Goal: Task Accomplishment & Management: Use online tool/utility

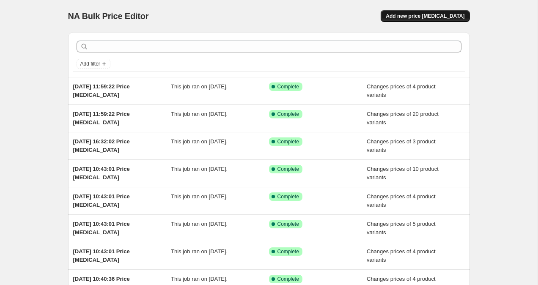
click at [427, 12] on button "Add new price [MEDICAL_DATA]" at bounding box center [425, 16] width 89 height 12
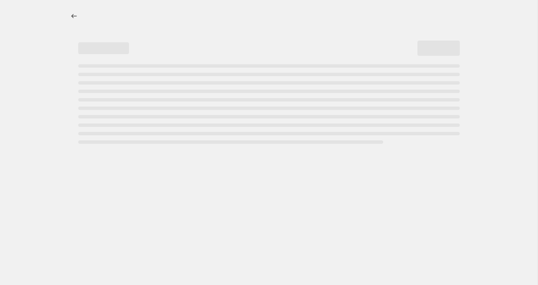
select select "percentage"
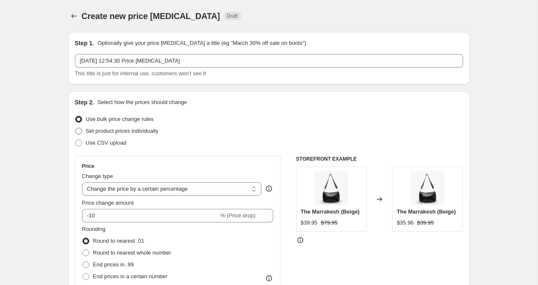
click at [77, 133] on span at bounding box center [78, 131] width 7 height 7
click at [76, 128] on input "Set product prices individually" at bounding box center [75, 128] width 0 height 0
radio input "true"
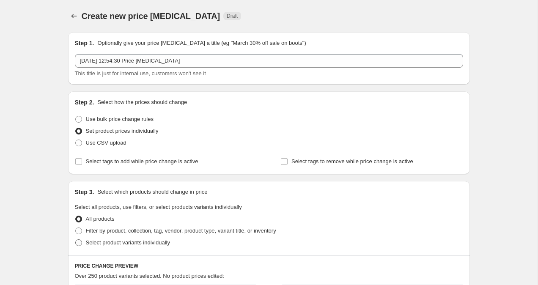
click at [79, 244] on span at bounding box center [78, 242] width 7 height 7
click at [76, 240] on input "Select product variants individually" at bounding box center [75, 239] width 0 height 0
radio input "true"
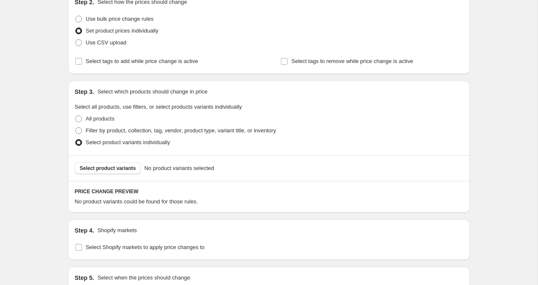
scroll to position [101, 0]
click at [119, 167] on span "Select product variants" at bounding box center [108, 167] width 56 height 7
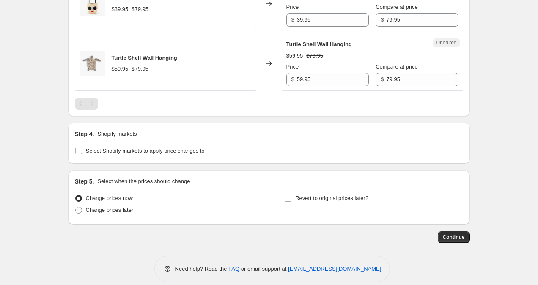
scroll to position [818, 0]
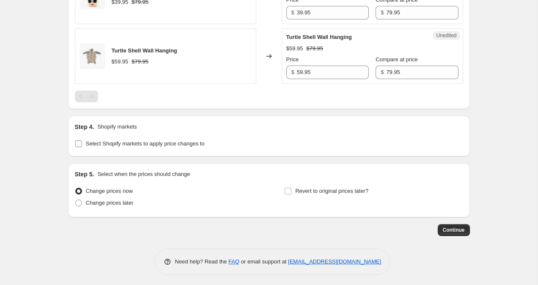
click at [76, 143] on input "Select Shopify markets to apply price changes to" at bounding box center [78, 143] width 7 height 7
checkbox input "true"
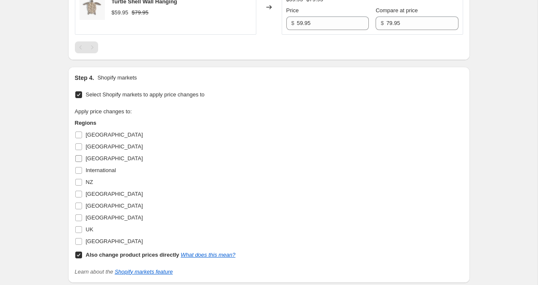
scroll to position [867, 0]
click at [79, 181] on input "NZ" at bounding box center [78, 181] width 7 height 7
checkbox input "true"
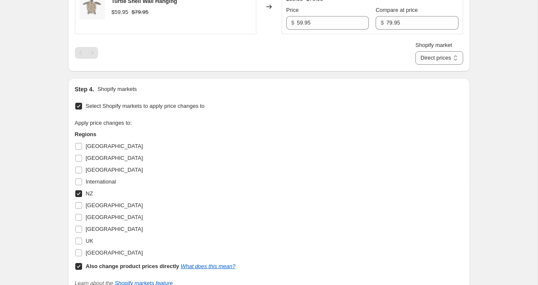
click at [77, 269] on input "Also change product prices directly What does this mean?" at bounding box center [78, 266] width 7 height 7
checkbox input "false"
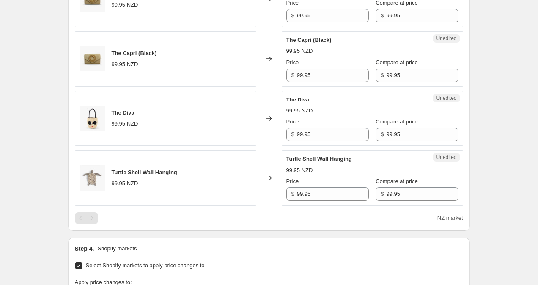
scroll to position [695, 0]
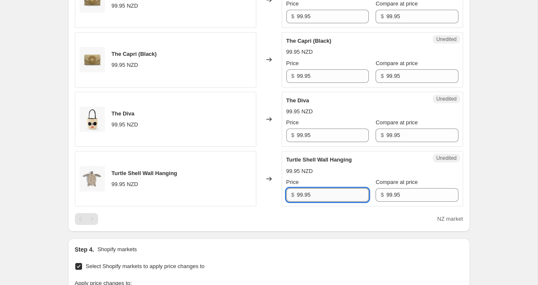
click at [300, 197] on input "99.95" at bounding box center [333, 195] width 72 height 14
type input "79.95"
click at [301, 132] on input "99.95" at bounding box center [333, 136] width 72 height 14
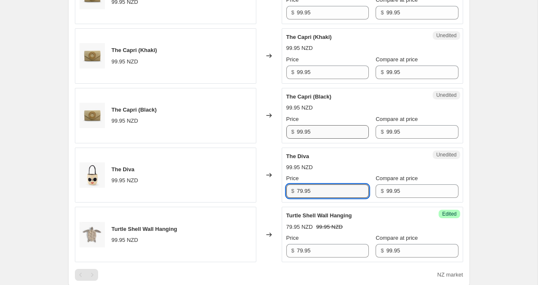
scroll to position [639, 0]
type input "79.95"
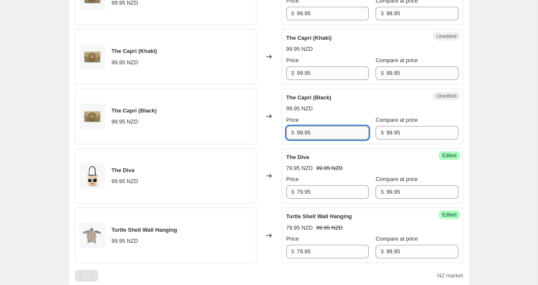
click at [301, 131] on input "99.95" at bounding box center [333, 133] width 72 height 14
type input "79.95"
click at [300, 74] on input "99.95" at bounding box center [333, 73] width 72 height 14
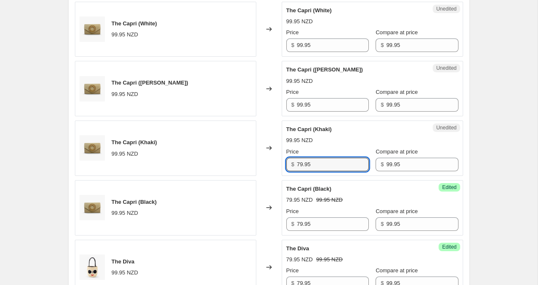
scroll to position [541, 0]
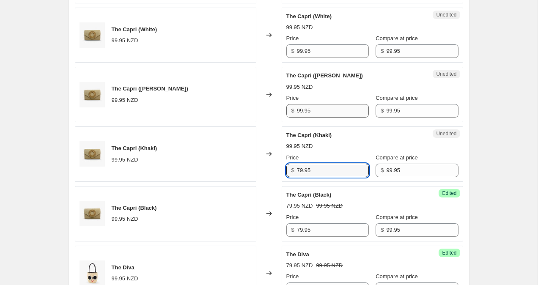
type input "79.95"
click at [300, 113] on input "99.95" at bounding box center [333, 111] width 72 height 14
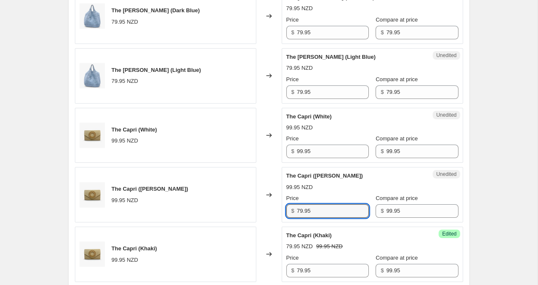
scroll to position [436, 0]
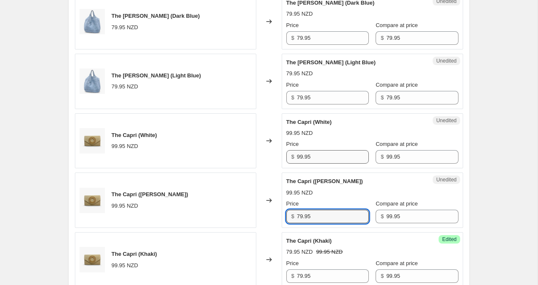
type input "79.95"
click at [301, 157] on input "99.95" at bounding box center [333, 157] width 72 height 14
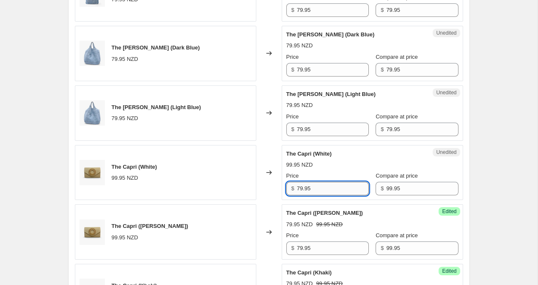
scroll to position [393, 0]
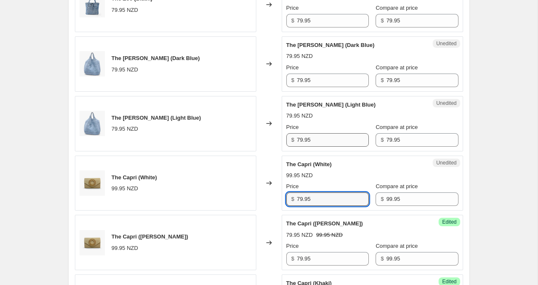
type input "79.95"
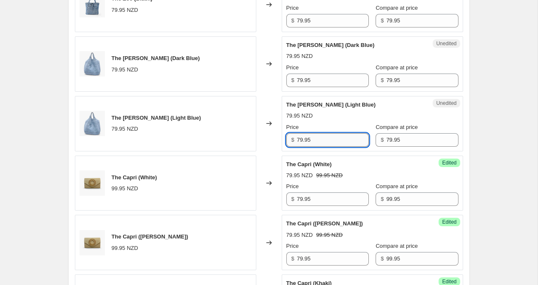
click at [299, 140] on input "79.95" at bounding box center [333, 140] width 72 height 14
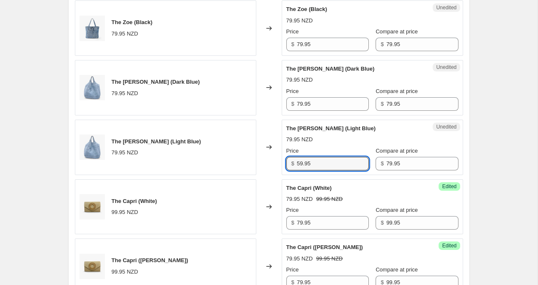
scroll to position [370, 0]
type input "59.95"
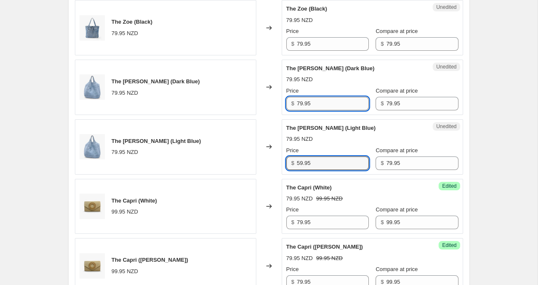
click at [301, 99] on input "79.95" at bounding box center [333, 104] width 72 height 14
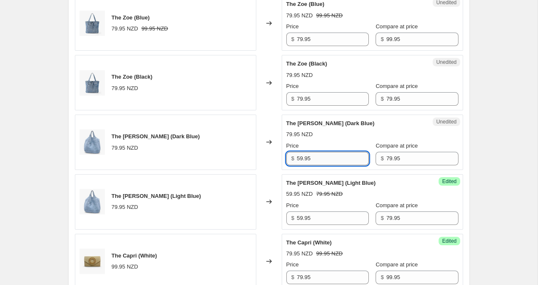
scroll to position [313, 0]
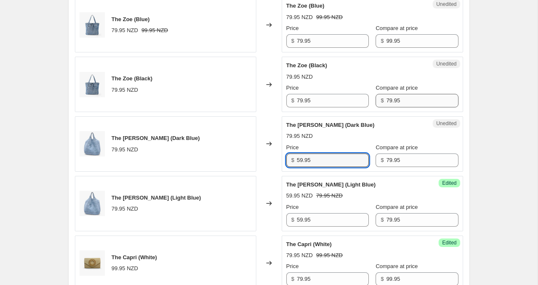
type input "59.95"
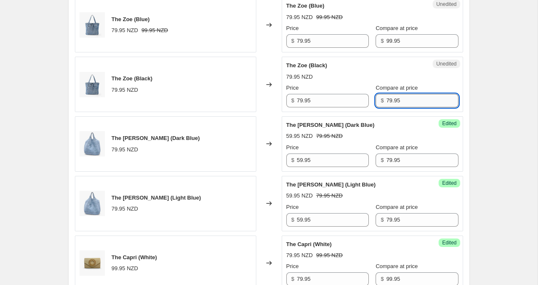
click at [386, 99] on input "79.95" at bounding box center [422, 101] width 72 height 14
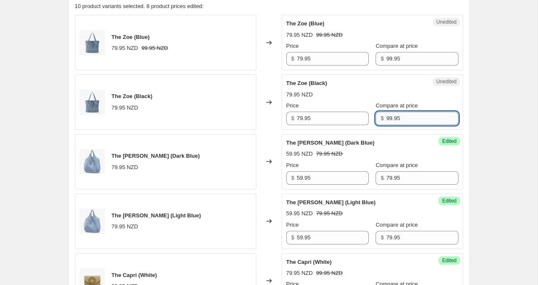
scroll to position [282, 0]
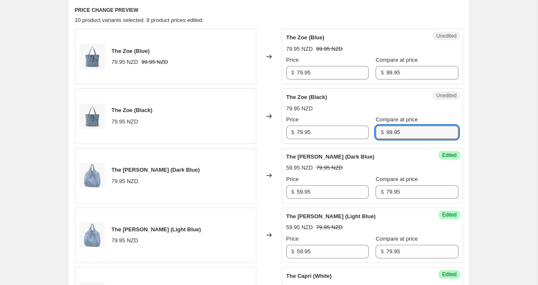
type input "99.95"
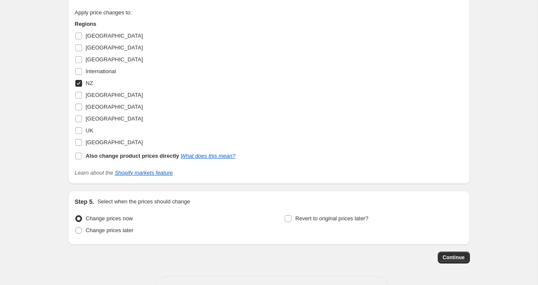
scroll to position [996, 0]
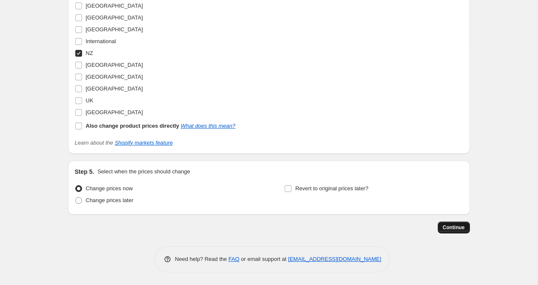
click at [458, 232] on button "Continue" at bounding box center [454, 228] width 32 height 12
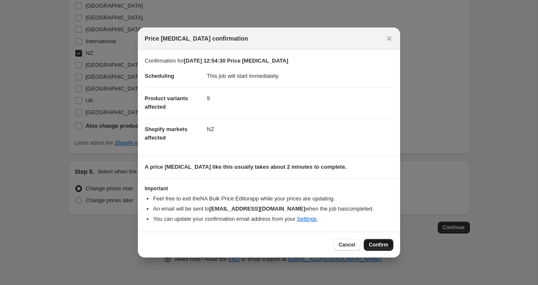
click at [375, 241] on button "Confirm" at bounding box center [379, 245] width 30 height 12
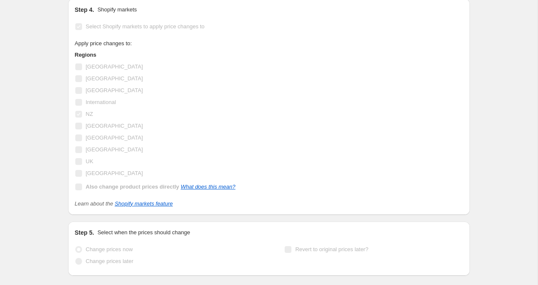
scroll to position [1018, 0]
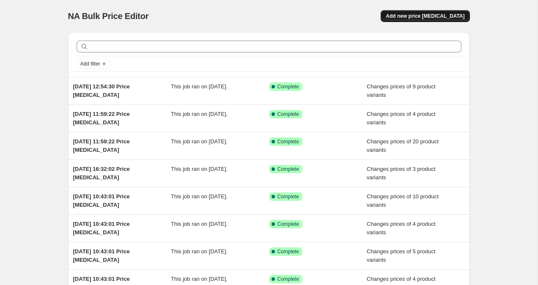
click at [440, 15] on span "Add new price [MEDICAL_DATA]" at bounding box center [425, 16] width 79 height 7
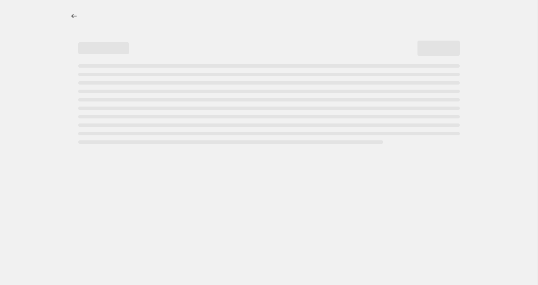
select select "percentage"
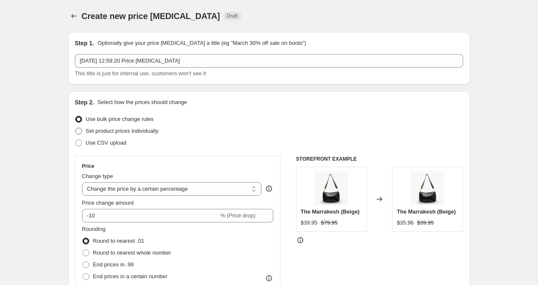
click at [79, 130] on span at bounding box center [78, 131] width 7 height 7
click at [76, 128] on input "Set product prices individually" at bounding box center [75, 128] width 0 height 0
radio input "true"
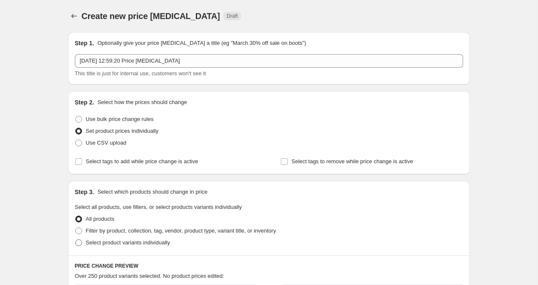
click at [80, 247] on label "Select product variants individually" at bounding box center [122, 243] width 95 height 12
click at [76, 240] on input "Select product variants individually" at bounding box center [75, 239] width 0 height 0
radio input "true"
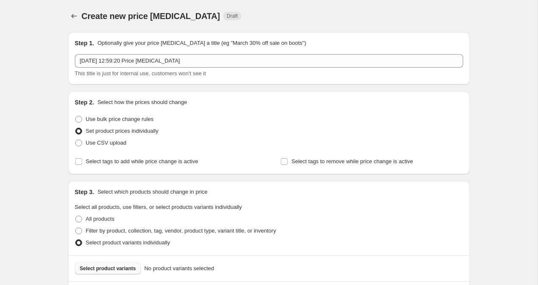
click at [99, 266] on span "Select product variants" at bounding box center [108, 268] width 56 height 7
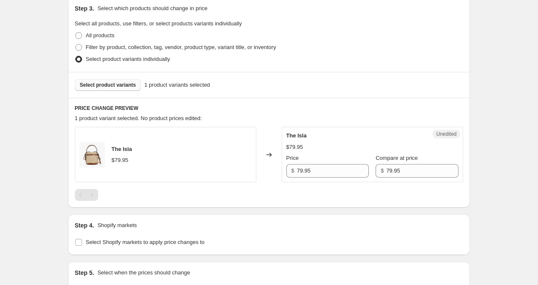
scroll to position [230, 0]
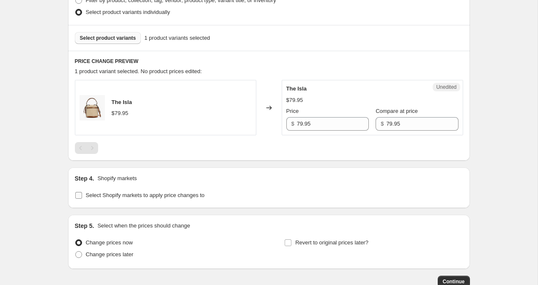
click at [80, 197] on input "Select Shopify markets to apply price changes to" at bounding box center [78, 195] width 7 height 7
checkbox input "true"
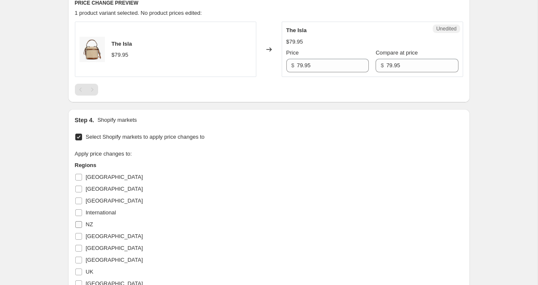
click at [78, 224] on input "NZ" at bounding box center [78, 224] width 7 height 7
checkbox input "true"
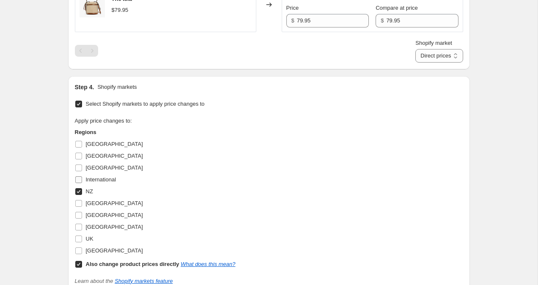
scroll to position [364, 0]
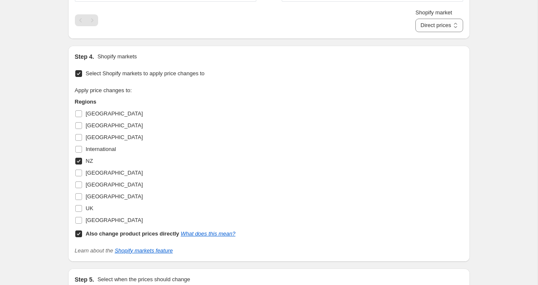
click at [78, 232] on input "Also change product prices directly What does this mean?" at bounding box center [78, 233] width 7 height 7
checkbox input "false"
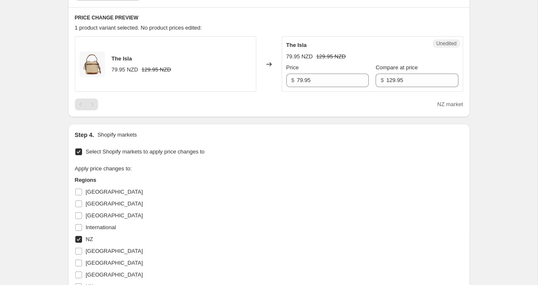
scroll to position [241, 0]
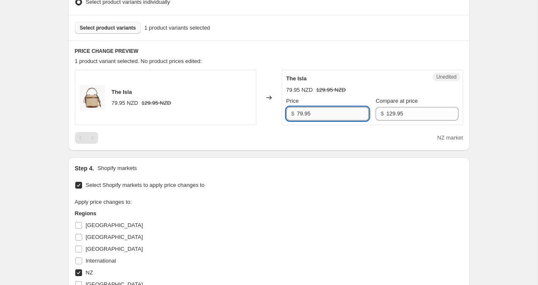
click at [300, 112] on input "79.95" at bounding box center [333, 114] width 72 height 14
type input "99.95"
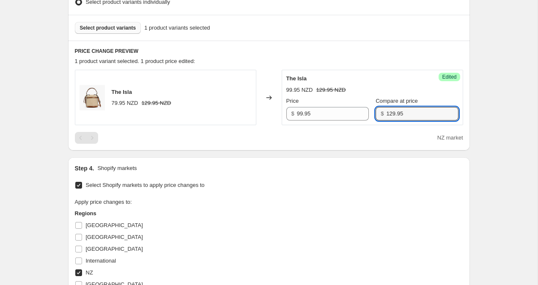
drag, startPoint x: 385, startPoint y: 111, endPoint x: 366, endPoint y: 111, distance: 19.0
click at [375, 111] on div "$ 129.95" at bounding box center [416, 114] width 82 height 14
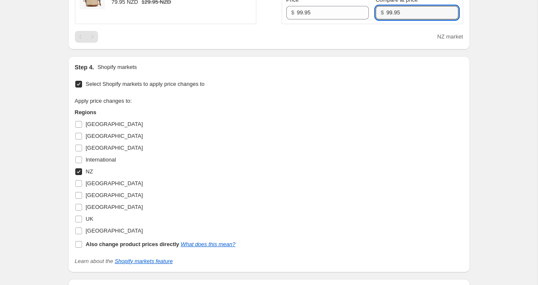
scroll to position [460, 0]
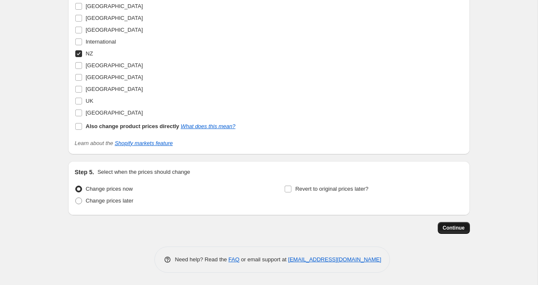
type input "99.95"
click at [466, 225] on button "Continue" at bounding box center [454, 228] width 32 height 12
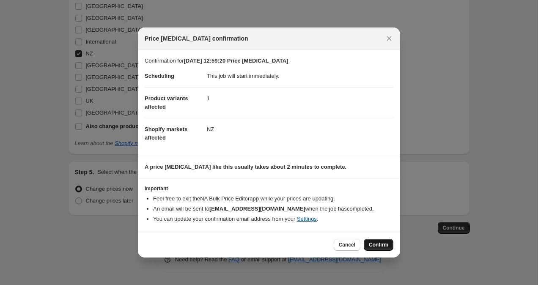
click at [376, 249] on button "Confirm" at bounding box center [379, 245] width 30 height 12
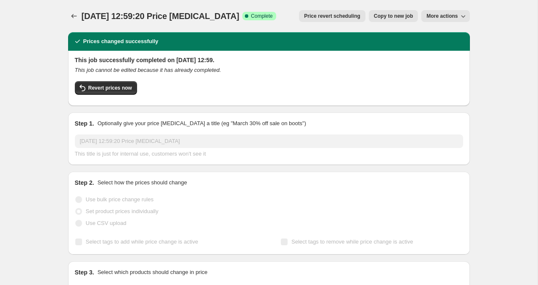
click at [73, 9] on div "[DATE] 12:59:20 Price [MEDICAL_DATA]. This page is ready [DATE] 12:59:20 Price …" at bounding box center [269, 16] width 402 height 32
click at [73, 12] on icon "Price change jobs" at bounding box center [74, 16] width 8 height 8
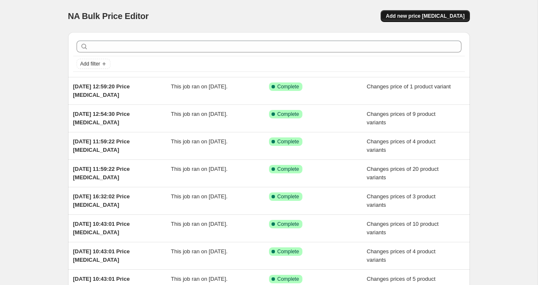
click at [428, 19] on button "Add new price [MEDICAL_DATA]" at bounding box center [425, 16] width 89 height 12
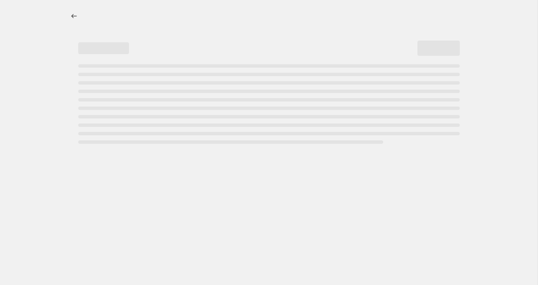
select select "percentage"
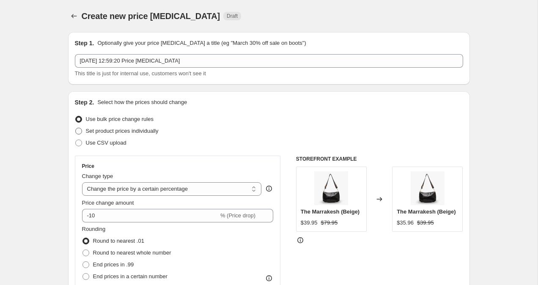
click at [77, 134] on span at bounding box center [78, 131] width 7 height 7
click at [76, 128] on input "Set product prices individually" at bounding box center [75, 128] width 0 height 0
radio input "true"
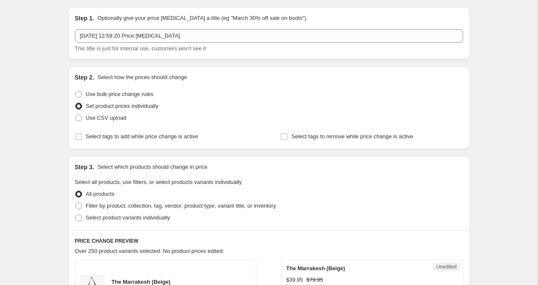
scroll to position [31, 0]
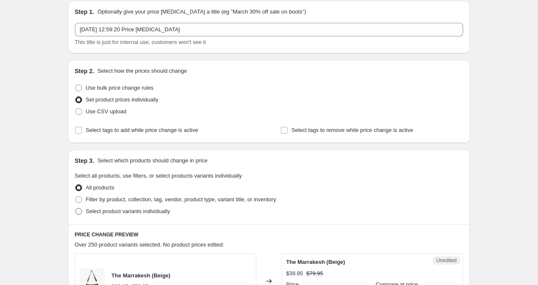
click at [81, 215] on span at bounding box center [79, 212] width 8 height 8
click at [76, 208] on input "Select product variants individually" at bounding box center [75, 208] width 0 height 0
radio input "true"
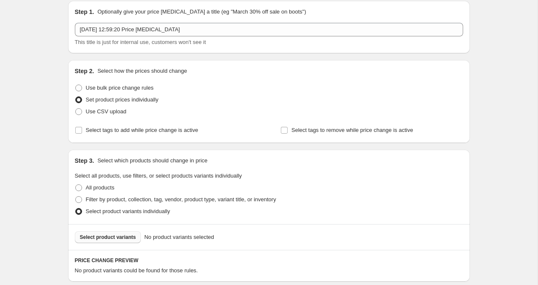
click at [103, 238] on span "Select product variants" at bounding box center [108, 237] width 56 height 7
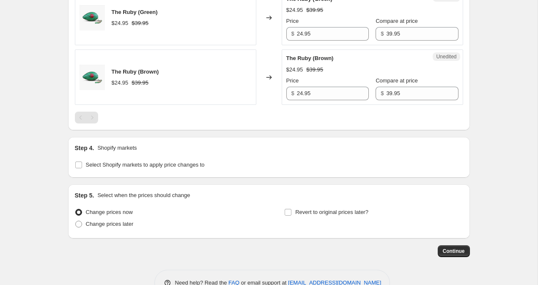
scroll to position [820, 0]
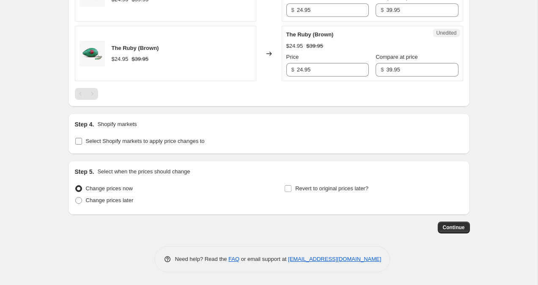
click at [77, 144] on input "Select Shopify markets to apply price changes to" at bounding box center [78, 141] width 7 height 7
checkbox input "true"
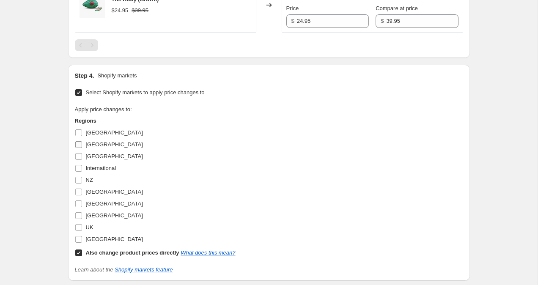
scroll to position [882, 0]
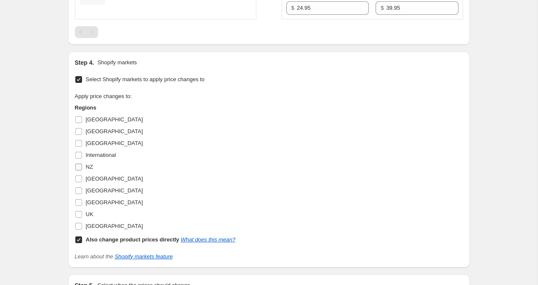
click at [81, 164] on input "NZ" at bounding box center [78, 167] width 7 height 7
checkbox input "true"
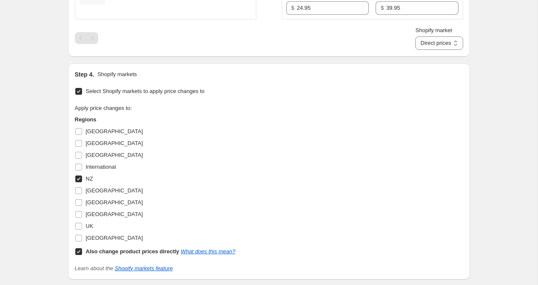
click at [78, 254] on input "Also change product prices directly What does this mean?" at bounding box center [78, 251] width 7 height 7
checkbox input "false"
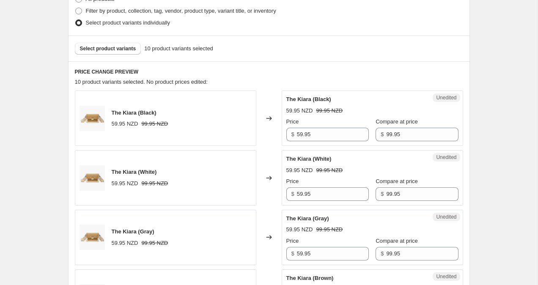
scroll to position [280, 0]
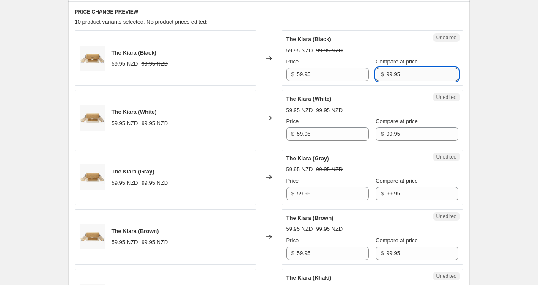
click at [386, 75] on input "99.95" at bounding box center [422, 75] width 72 height 14
type input "129.95"
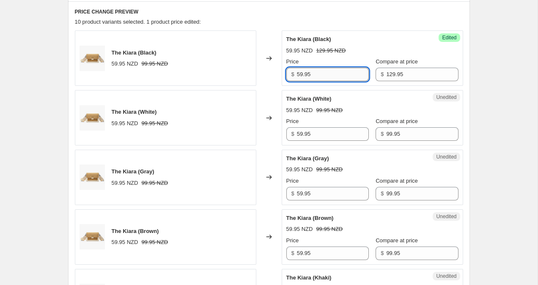
click at [300, 73] on input "59.95" at bounding box center [333, 75] width 72 height 14
type input "79.95"
click at [301, 131] on input "59.95" at bounding box center [333, 134] width 72 height 14
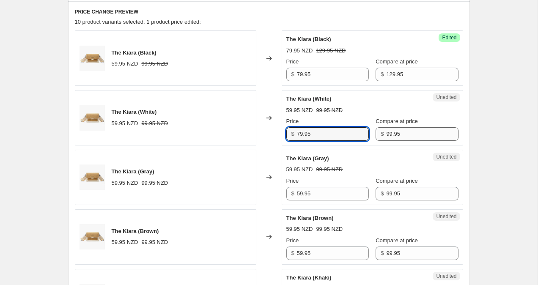
type input "79.95"
click at [386, 136] on input "99.95" at bounding box center [422, 134] width 72 height 14
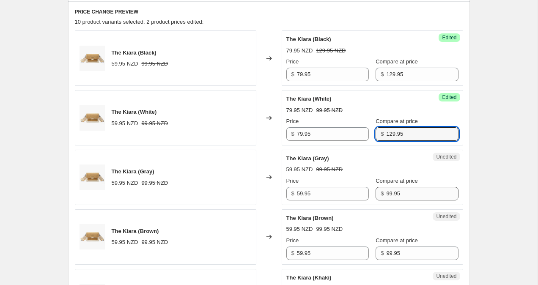
type input "129.95"
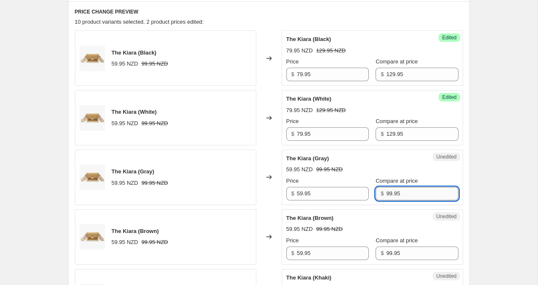
click at [386, 195] on input "99.95" at bounding box center [422, 194] width 72 height 14
type input "129.95"
click at [301, 194] on input "59.95" at bounding box center [333, 194] width 72 height 14
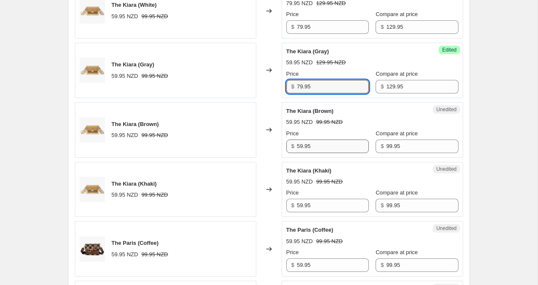
scroll to position [389, 0]
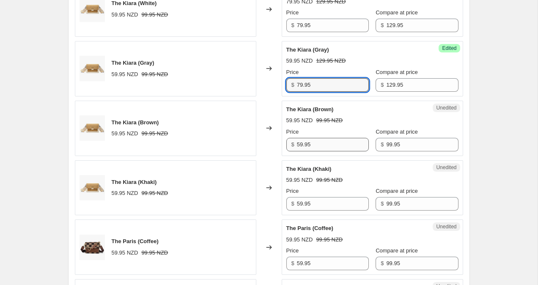
type input "79.95"
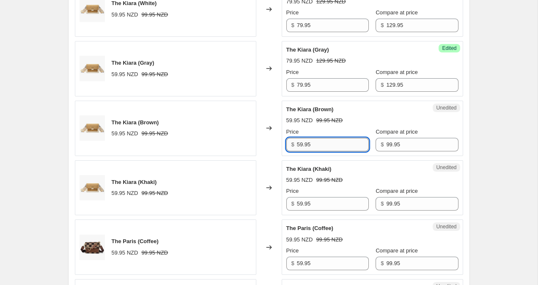
click at [300, 142] on input "59.95" at bounding box center [333, 145] width 72 height 14
type input "79.95"
click at [301, 201] on input "59.95" at bounding box center [333, 204] width 72 height 14
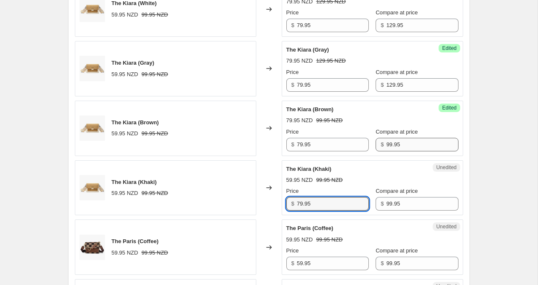
type input "79.95"
click at [386, 143] on input "99.95" at bounding box center [422, 145] width 72 height 14
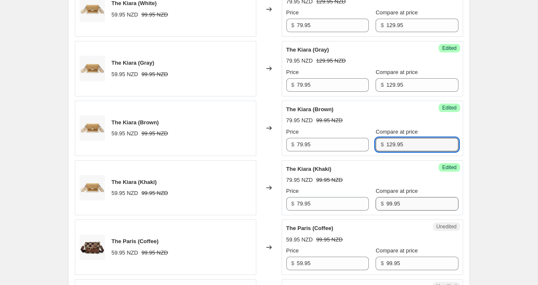
type input "129.95"
click at [386, 206] on input "99.95" at bounding box center [422, 204] width 72 height 14
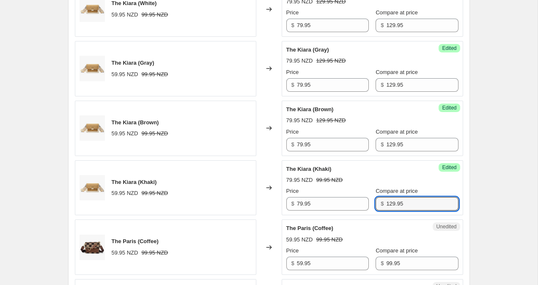
type input "129.95"
click at [521, 176] on div "Create new price [MEDICAL_DATA]. This page is ready Create new price [MEDICAL_D…" at bounding box center [268, 251] width 537 height 1281
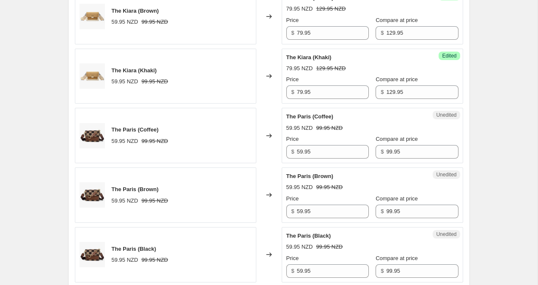
scroll to position [502, 0]
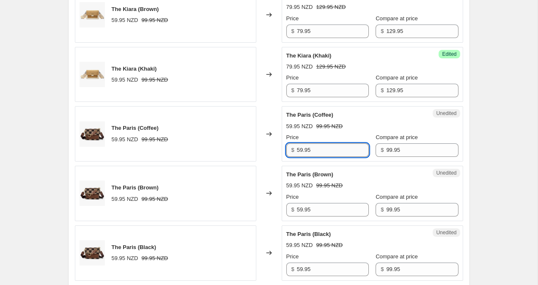
click at [299, 148] on input "59.95" at bounding box center [333, 150] width 72 height 14
type input "79.95"
click at [386, 149] on input "99.95" at bounding box center [422, 150] width 72 height 14
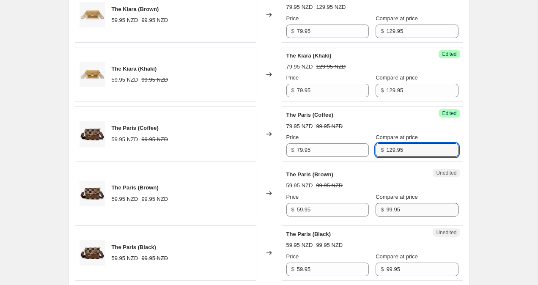
type input "129.95"
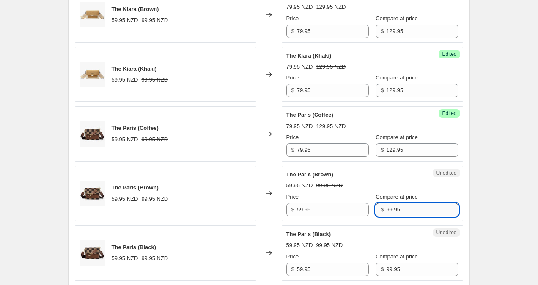
click at [386, 208] on input "99.95" at bounding box center [422, 210] width 72 height 14
type input "129.95"
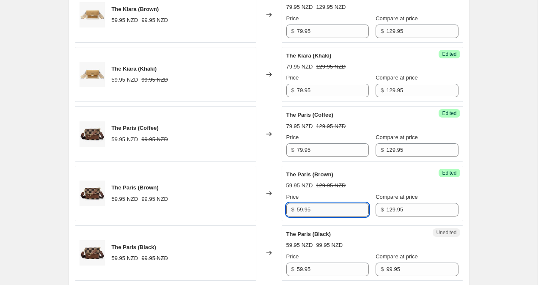
click at [301, 211] on input "59.95" at bounding box center [333, 210] width 72 height 14
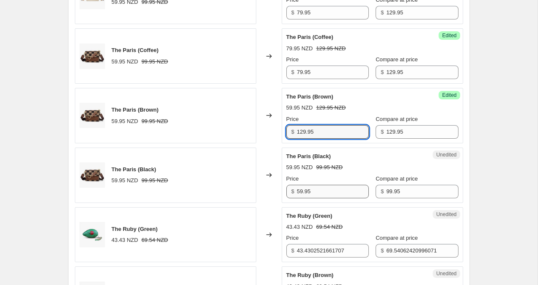
type input "129.95"
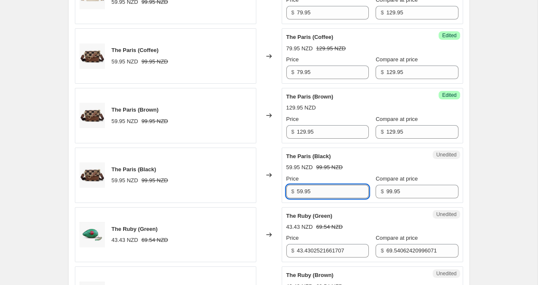
click at [300, 190] on input "59.95" at bounding box center [333, 192] width 72 height 14
type input "79.95"
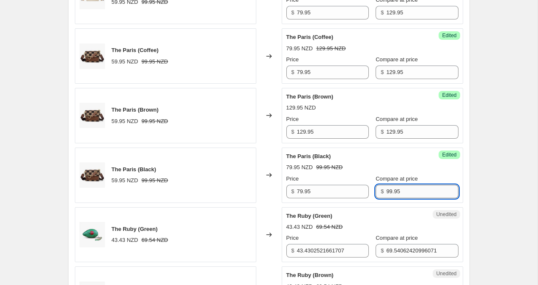
click at [386, 189] on input "99.95" at bounding box center [422, 192] width 72 height 14
type input "129.95"
click at [506, 187] on div "Create new price [MEDICAL_DATA]. This page is ready Create new price [MEDICAL_D…" at bounding box center [268, 60] width 537 height 1281
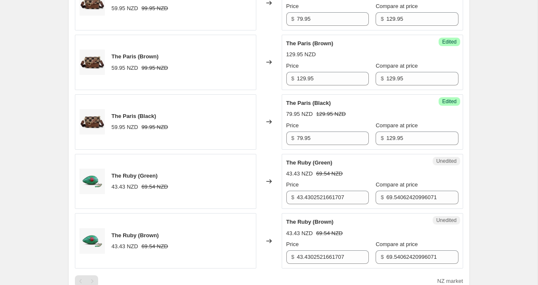
scroll to position [652, 0]
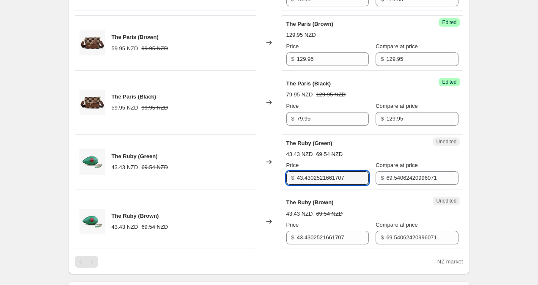
drag, startPoint x: 356, startPoint y: 176, endPoint x: 266, endPoint y: 176, distance: 89.6
click at [267, 176] on div "The Ruby (Green) 43.43 NZD 69.54 NZD Changed to Unedited The Ruby (Green) 43.43…" at bounding box center [269, 161] width 388 height 55
type input "49.95"
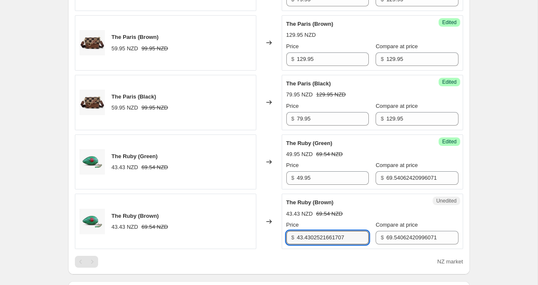
drag, startPoint x: 355, startPoint y: 236, endPoint x: 278, endPoint y: 231, distance: 76.7
click at [282, 231] on div "Unedited The Ruby ([PERSON_NAME]) 43.43 NZD 69.54 NZD Price $ 43.4302521661707 …" at bounding box center [372, 221] width 181 height 55
type input "39.95"
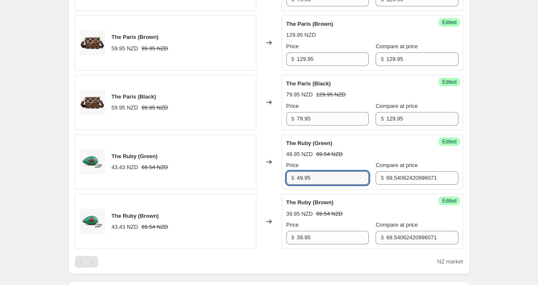
drag, startPoint x: 334, startPoint y: 180, endPoint x: 277, endPoint y: 173, distance: 57.5
click at [279, 173] on div "The Ruby (Green) 43.43 NZD 69.54 NZD Changed to Success Edited The Ruby (Green)…" at bounding box center [269, 161] width 388 height 55
type input "39.95"
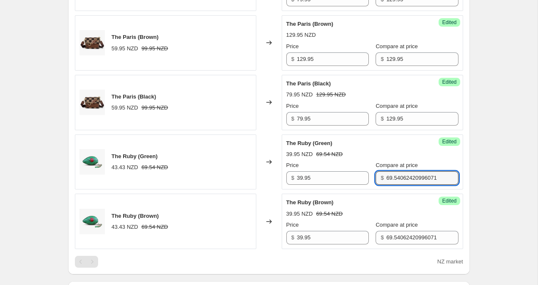
drag, startPoint x: 378, startPoint y: 177, endPoint x: 481, endPoint y: 189, distance: 103.9
type input "59.95"
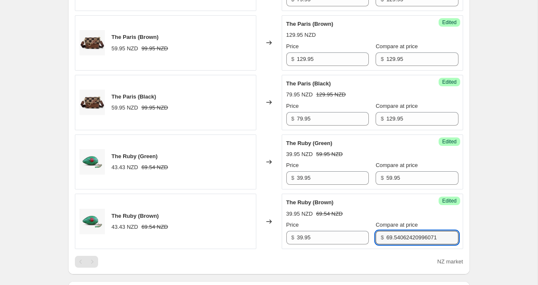
drag, startPoint x: 438, startPoint y: 240, endPoint x: 353, endPoint y: 225, distance: 86.7
click at [356, 225] on div "Price $ 39.95 Compare at price $ 69.54062420996071" at bounding box center [372, 233] width 172 height 24
type input "59.95"
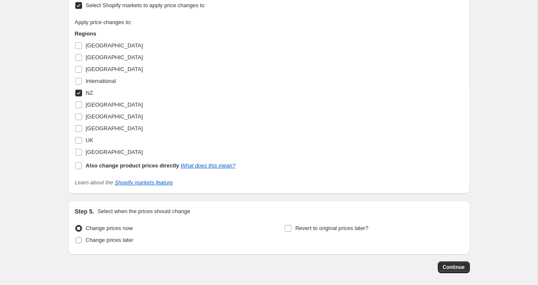
scroll to position [996, 0]
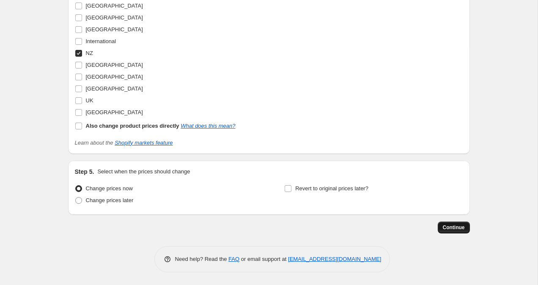
click at [449, 225] on span "Continue" at bounding box center [454, 227] width 22 height 7
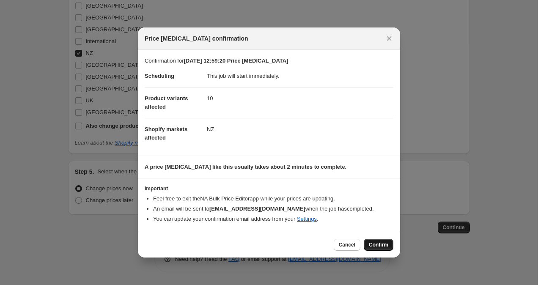
click at [384, 247] on span "Confirm" at bounding box center [378, 244] width 19 height 7
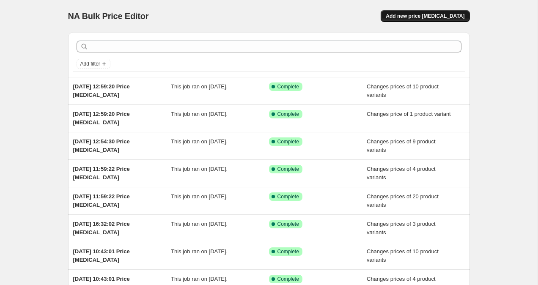
click at [427, 15] on span "Add new price [MEDICAL_DATA]" at bounding box center [425, 16] width 79 height 7
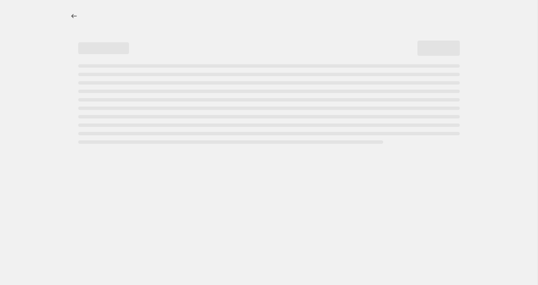
select select "percentage"
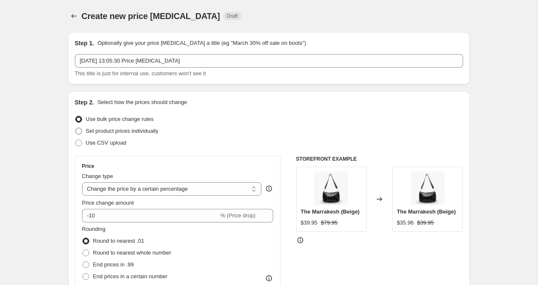
click at [78, 133] on span at bounding box center [78, 131] width 7 height 7
click at [76, 128] on input "Set product prices individually" at bounding box center [75, 128] width 0 height 0
radio input "true"
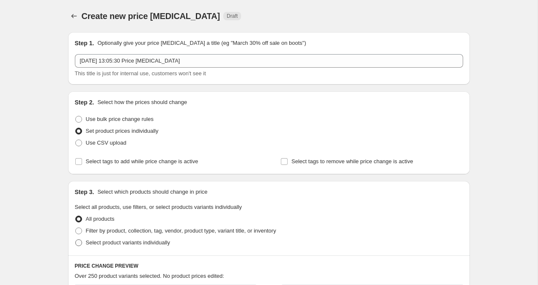
click at [76, 244] on span at bounding box center [78, 242] width 7 height 7
click at [76, 240] on input "Select product variants individually" at bounding box center [75, 239] width 0 height 0
radio input "true"
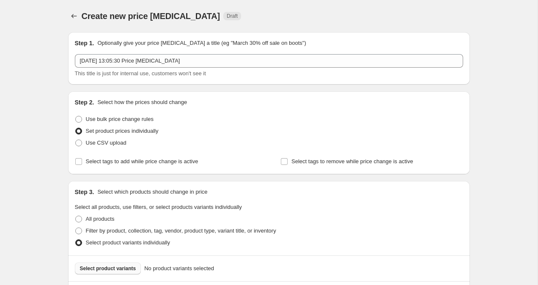
click at [114, 264] on button "Select product variants" at bounding box center [108, 269] width 66 height 12
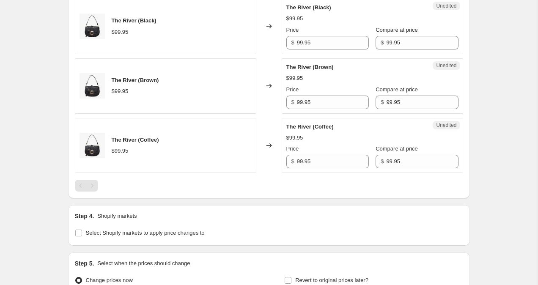
scroll to position [498, 0]
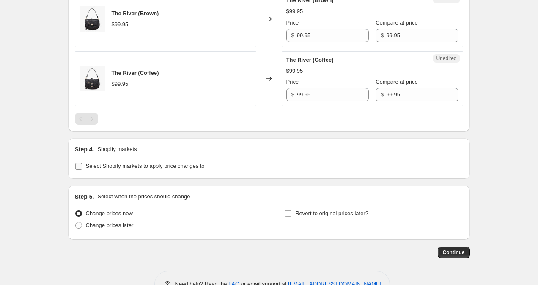
click at [80, 169] on input "Select Shopify markets to apply price changes to" at bounding box center [78, 166] width 7 height 7
checkbox input "true"
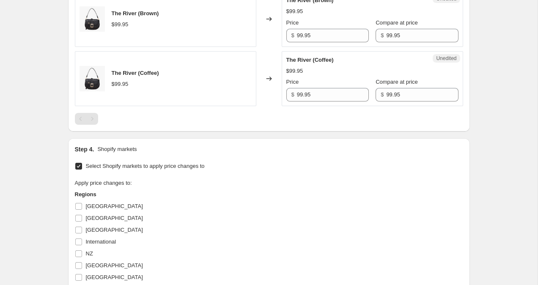
scroll to position [520, 0]
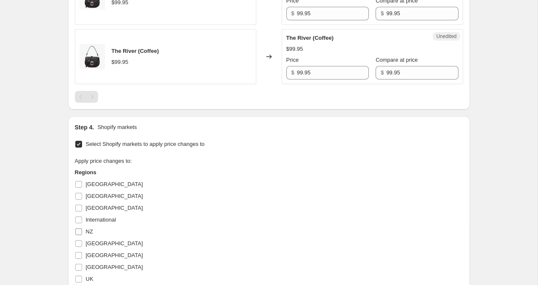
click at [79, 230] on input "NZ" at bounding box center [78, 231] width 7 height 7
checkbox input "true"
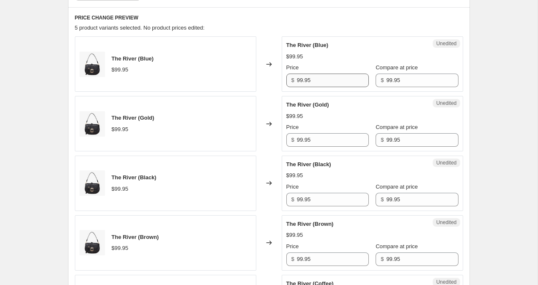
scroll to position [273, 0]
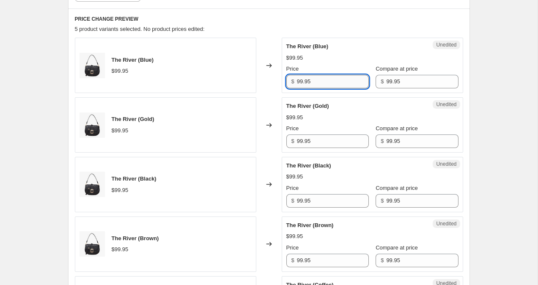
click at [300, 81] on input "99.95" at bounding box center [333, 82] width 72 height 14
type input "129.95"
click at [382, 79] on div "$ 99.95" at bounding box center [416, 82] width 82 height 14
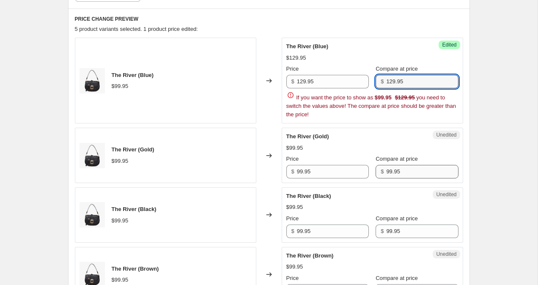
type input "129.95"
click at [381, 169] on div "The River (Blue) $99.95 Changed to Success Edited The River (Blue) $129.95 Pric…" at bounding box center [269, 200] width 388 height 324
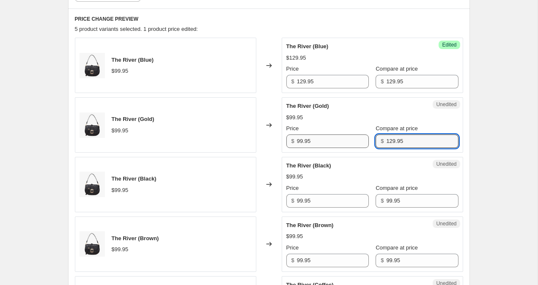
type input "129.95"
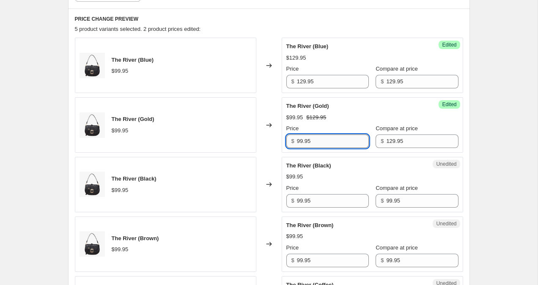
click at [299, 143] on input "99.95" at bounding box center [333, 141] width 72 height 14
type input "129.95"
click at [300, 198] on input "99.95" at bounding box center [333, 201] width 72 height 14
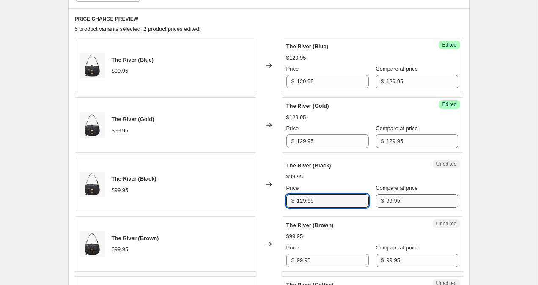
type input "129.95"
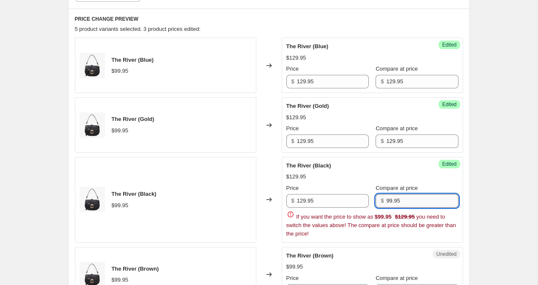
click at [381, 200] on div "$ 99.95" at bounding box center [416, 201] width 82 height 14
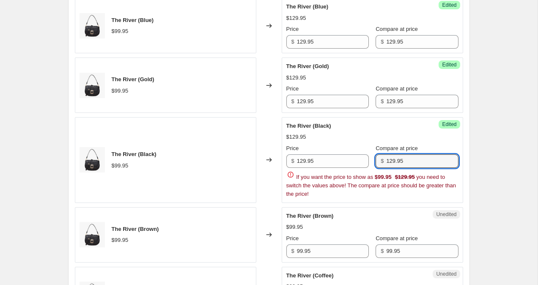
scroll to position [317, 0]
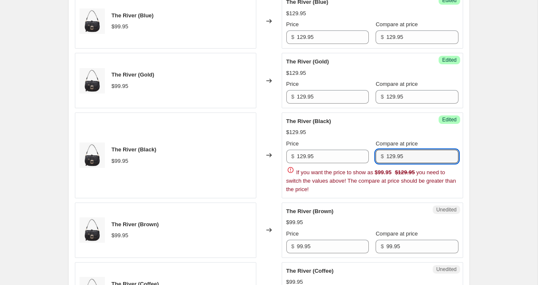
type input "129.95"
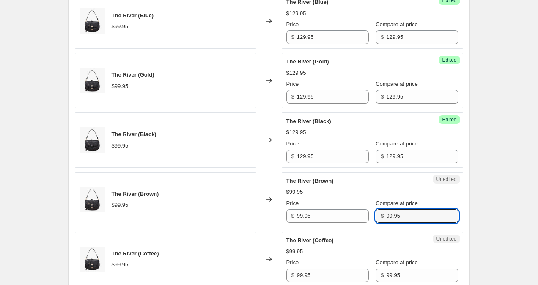
click at [381, 244] on div "The River (Blue) $99.95 Changed to Success Edited The River (Blue) $129.95 Pric…" at bounding box center [269, 139] width 388 height 293
type input "129.9"
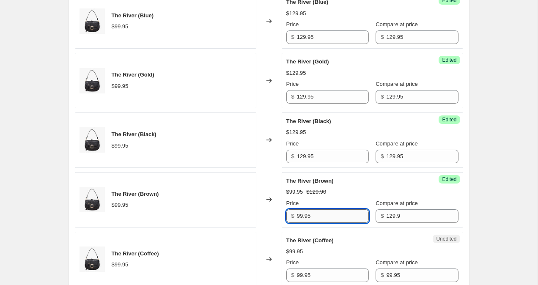
click at [301, 217] on input "99.95" at bounding box center [333, 216] width 72 height 14
type input "129.95"
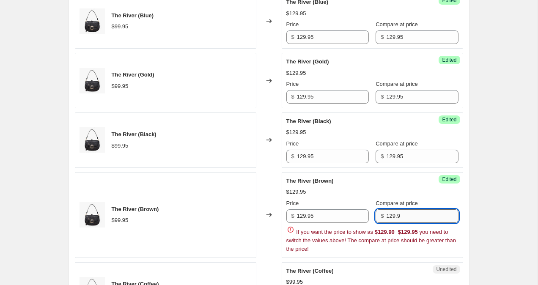
click at [403, 219] on input "129.9" at bounding box center [422, 216] width 72 height 14
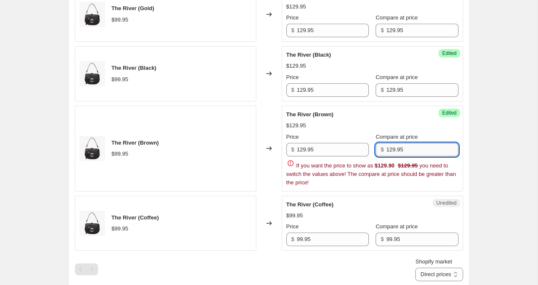
scroll to position [391, 0]
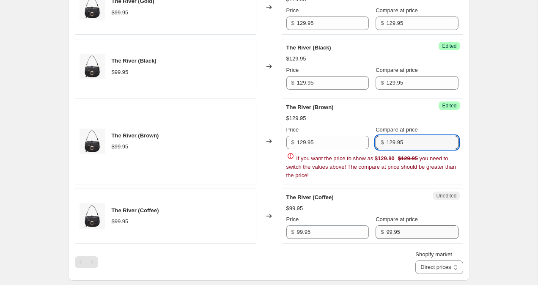
type input "129.95"
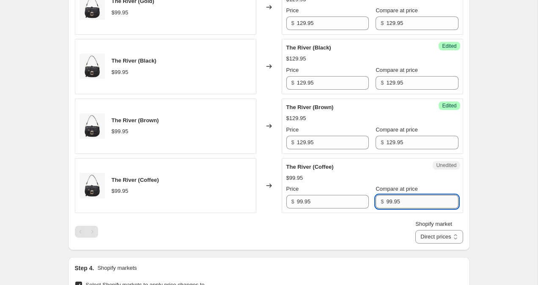
click at [383, 234] on div "The River (Blue) $99.95 Changed to Success Edited The River (Blue) $129.95 Pric…" at bounding box center [269, 82] width 388 height 324
type input "129.95"
click at [301, 203] on input "99.95" at bounding box center [333, 202] width 72 height 14
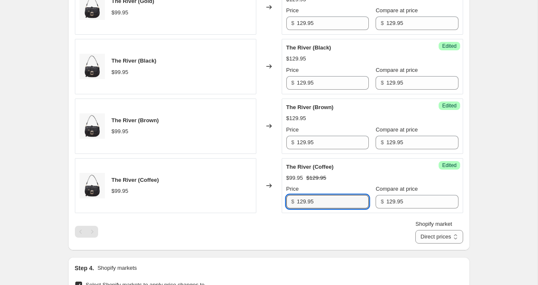
type input "129.95"
click at [489, 179] on div "Create new price change job. This page is ready Create new price change job Dra…" at bounding box center [268, 106] width 537 height 995
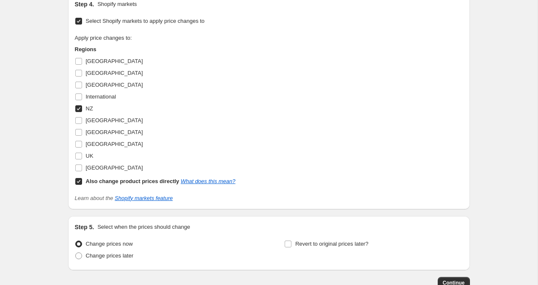
scroll to position [710, 0]
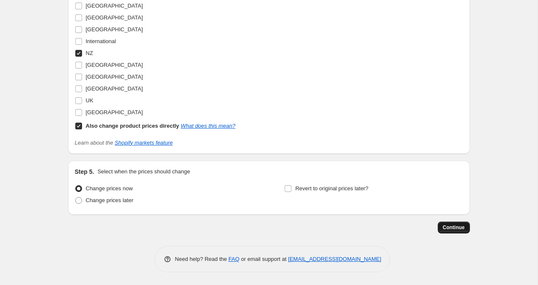
click at [451, 228] on span "Continue" at bounding box center [454, 227] width 22 height 7
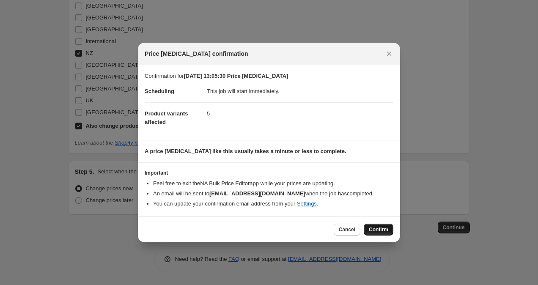
click at [385, 229] on span "Confirm" at bounding box center [378, 229] width 19 height 7
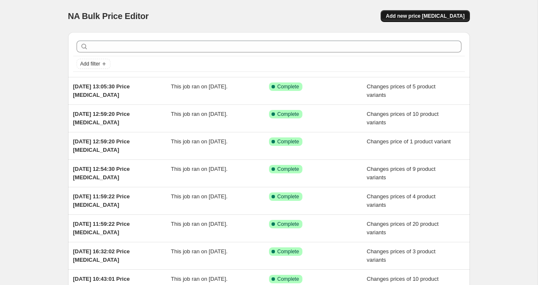
click at [447, 13] on span "Add new price [MEDICAL_DATA]" at bounding box center [425, 16] width 79 height 7
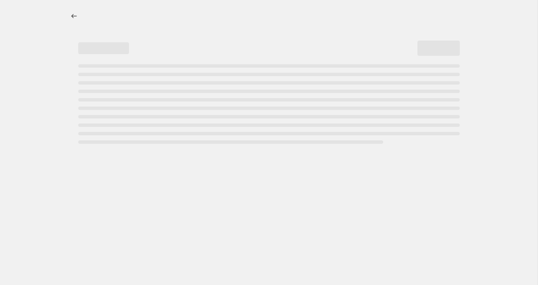
click at [435, 15] on div at bounding box center [276, 16] width 388 height 2
select select "percentage"
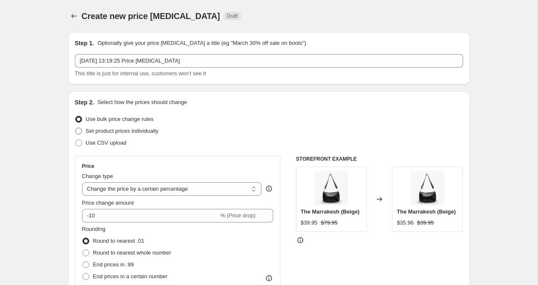
click at [79, 134] on span at bounding box center [79, 131] width 8 height 8
click at [76, 128] on input "Set product prices individually" at bounding box center [75, 128] width 0 height 0
radio input "true"
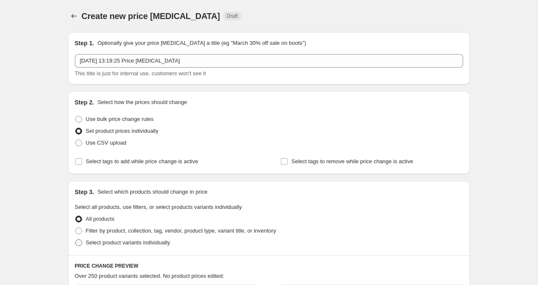
click at [79, 241] on span at bounding box center [78, 242] width 7 height 7
click at [76, 240] on input "Select product variants individually" at bounding box center [75, 239] width 0 height 0
radio input "true"
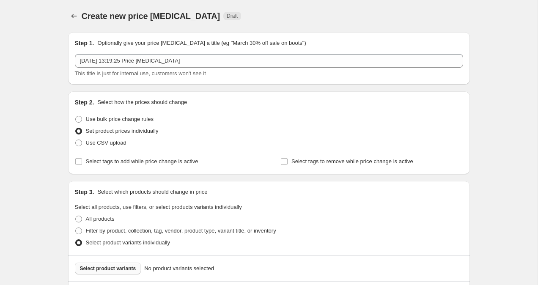
click at [98, 269] on span "Select product variants" at bounding box center [108, 268] width 56 height 7
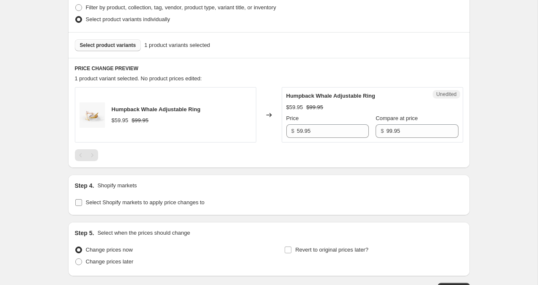
click at [75, 201] on span at bounding box center [79, 203] width 8 height 8
click at [75, 201] on input "Select Shopify markets to apply price changes to" at bounding box center [78, 202] width 7 height 7
checkbox input "true"
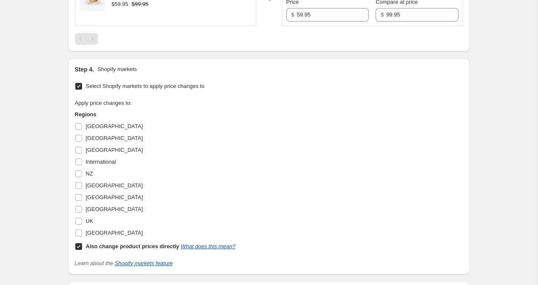
scroll to position [349, 0]
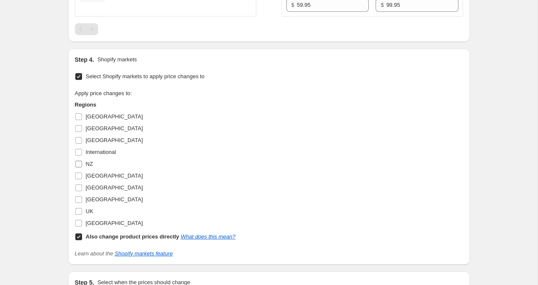
click at [80, 162] on input "NZ" at bounding box center [78, 164] width 7 height 7
checkbox input "true"
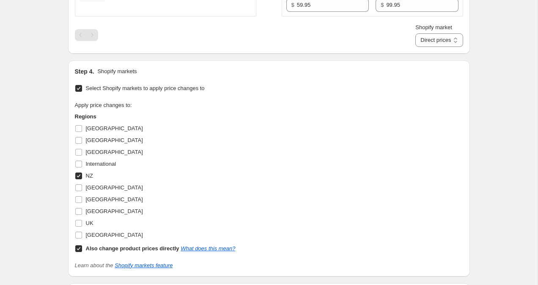
click at [80, 251] on input "Also change product prices directly What does this mean?" at bounding box center [78, 248] width 7 height 7
checkbox input "false"
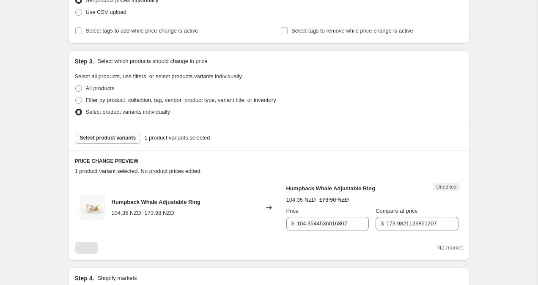
scroll to position [134, 0]
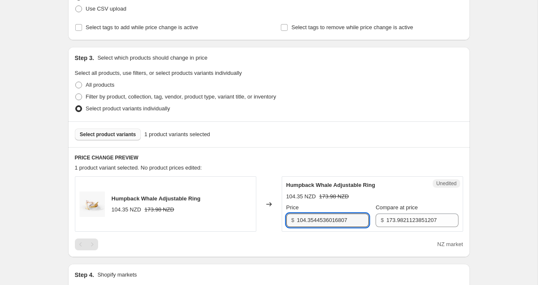
drag, startPoint x: 352, startPoint y: 222, endPoint x: 214, endPoint y: 209, distance: 138.4
click at [214, 209] on div "Humpback Whale Adjustable Ring 104.35 NZD 173.98 NZD Changed to Unedited Humpba…" at bounding box center [269, 203] width 388 height 55
type input "79.95"
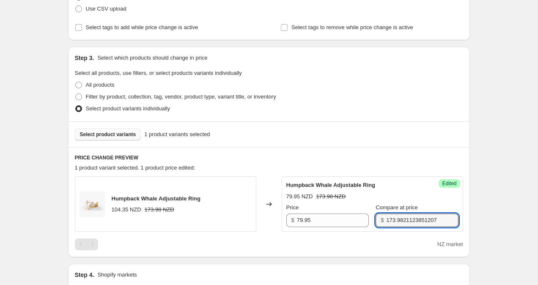
drag, startPoint x: 432, startPoint y: 222, endPoint x: 332, endPoint y: 205, distance: 101.4
click at [333, 205] on div "Price $ 79.95 Compare at price $ 173.9821123851207" at bounding box center [372, 215] width 172 height 24
type input "129.95"
click at [507, 132] on div "Create new price change job. This page is ready Create new price change job Dra…" at bounding box center [268, 238] width 537 height 745
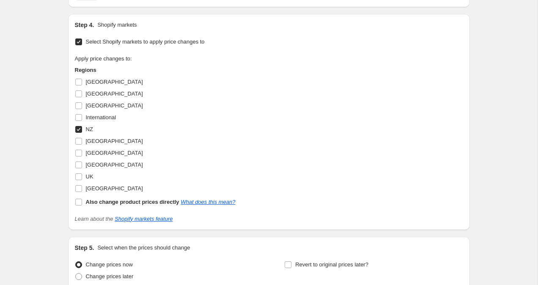
scroll to position [460, 0]
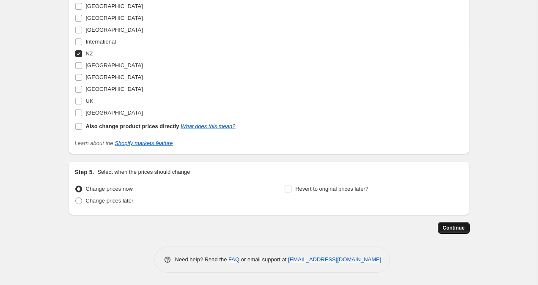
click at [465, 231] on button "Continue" at bounding box center [454, 228] width 32 height 12
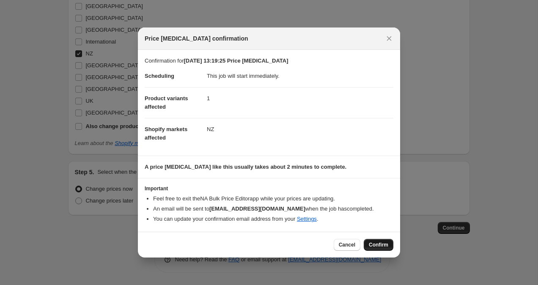
click at [378, 249] on button "Confirm" at bounding box center [379, 245] width 30 height 12
